Goal: Transaction & Acquisition: Purchase product/service

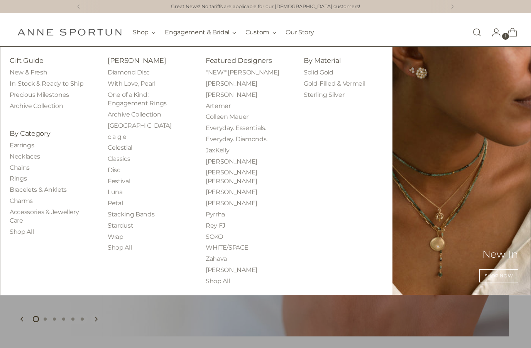
click at [24, 145] on link "Earrings" at bounding box center [22, 145] width 24 height 7
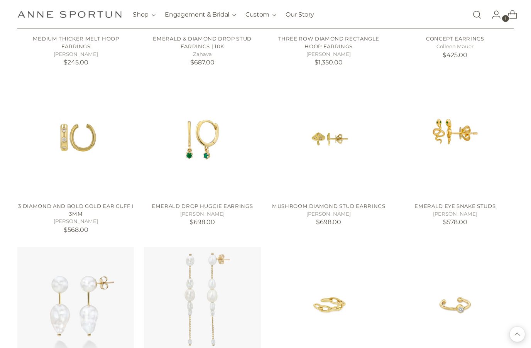
scroll to position [1606, 0]
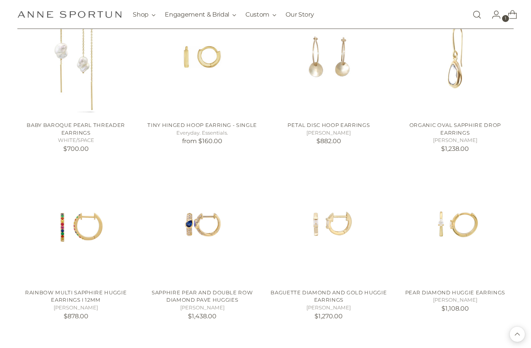
scroll to position [3861, 0]
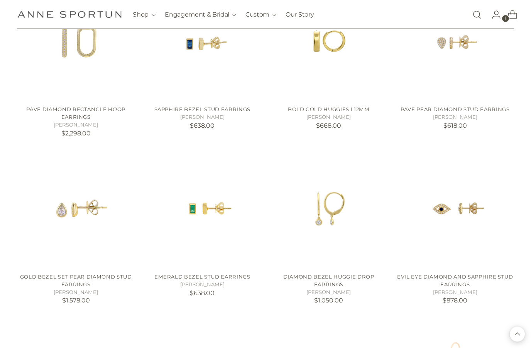
scroll to position [4195, 0]
click at [337, 189] on img "DIAMOND BEZEL HUGGIE DROP EARRINGS" at bounding box center [328, 208] width 117 height 117
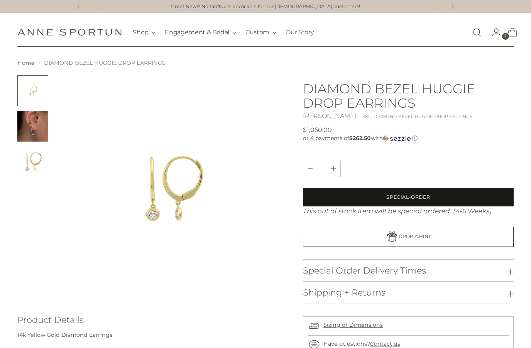
click at [419, 197] on span "Special-Order" at bounding box center [408, 197] width 44 height 7
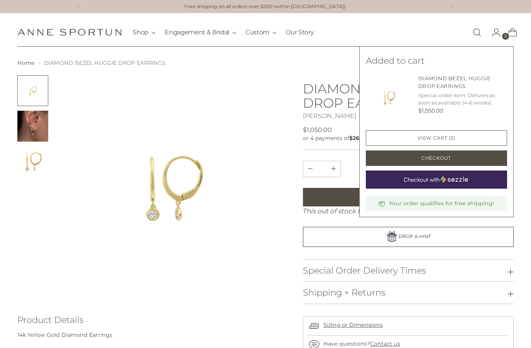
click at [500, 36] on icon "Go to the account page" at bounding box center [496, 33] width 8 height 8
